Goal: Task Accomplishment & Management: Use online tool/utility

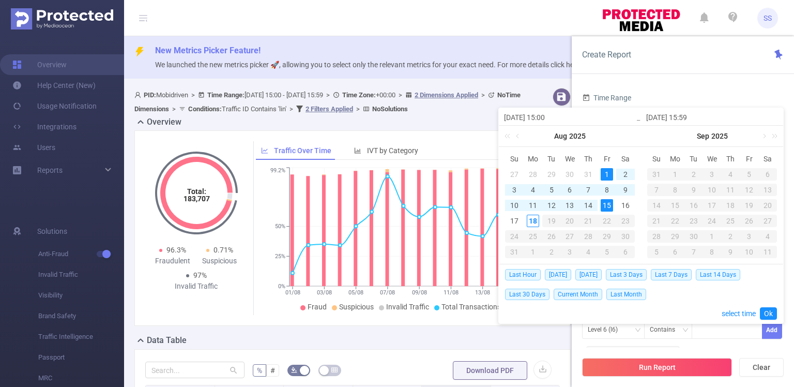
click at [604, 170] on div "1" at bounding box center [607, 174] width 12 height 12
click at [529, 223] on div "18" at bounding box center [533, 221] width 12 height 12
type input "[DATE] 15:59"
click at [769, 312] on link "Ok" at bounding box center [768, 313] width 17 height 12
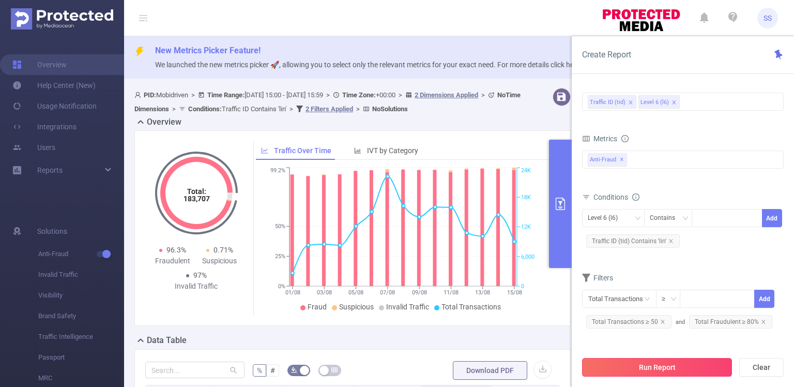
click at [679, 362] on button "Run Report" at bounding box center [657, 367] width 150 height 19
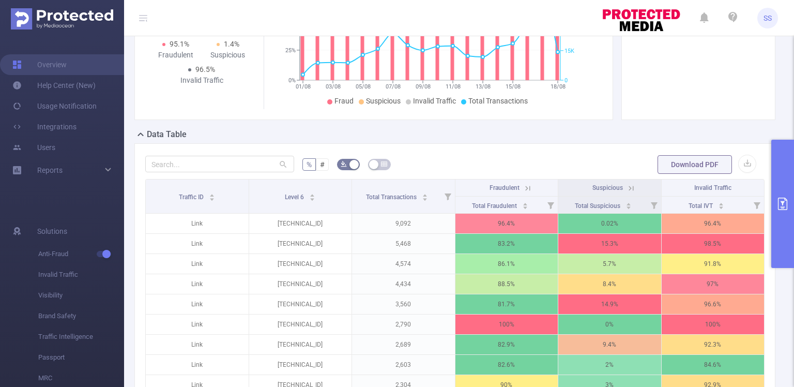
scroll to position [207, 0]
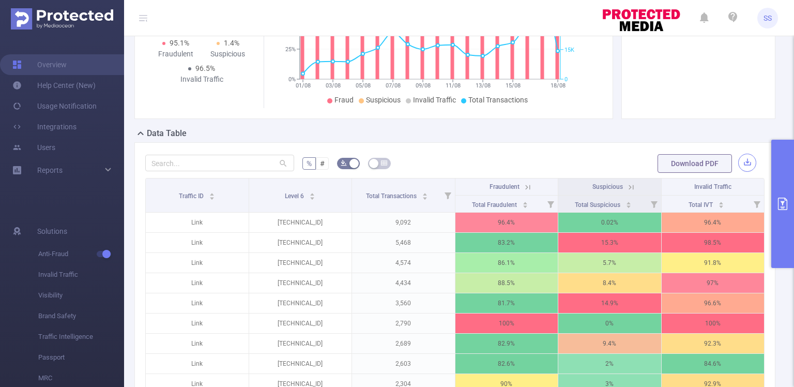
click at [744, 161] on button "button" at bounding box center [747, 163] width 18 height 18
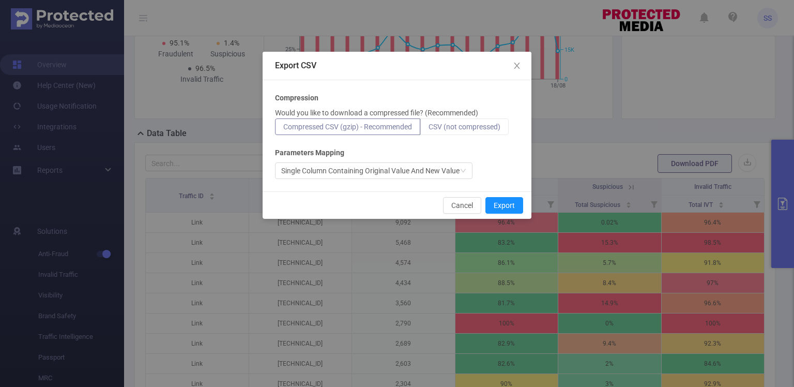
click at [452, 125] on span "CSV (not compressed)" at bounding box center [465, 127] width 72 height 8
click at [429, 129] on input "CSV (not compressed)" at bounding box center [429, 129] width 0 height 0
click at [515, 205] on button "Export" at bounding box center [504, 205] width 38 height 17
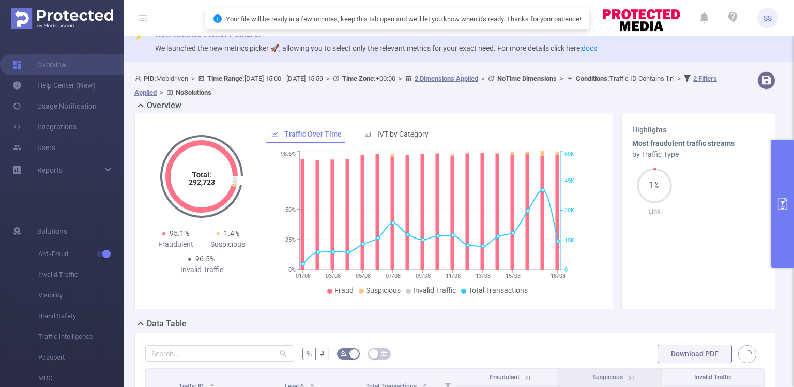
scroll to position [0, 0]
